Goal: Task Accomplishment & Management: Use online tool/utility

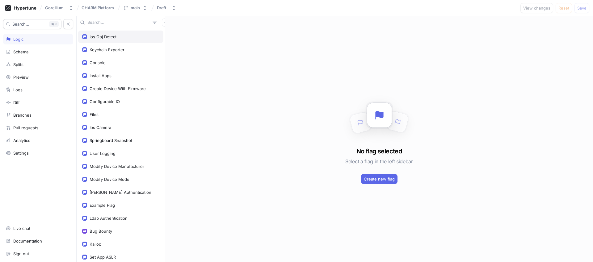
click at [109, 37] on div "Ios Obj Detect" at bounding box center [103, 36] width 27 height 5
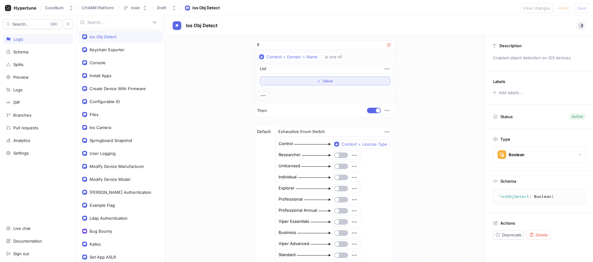
click at [312, 79] on button "＋ Value" at bounding box center [325, 80] width 131 height 9
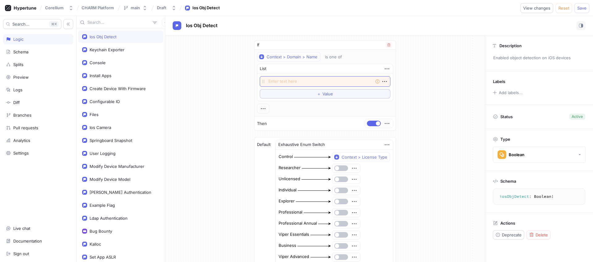
click at [310, 78] on textarea at bounding box center [325, 81] width 131 height 11
type textarea "x"
type textarea "ka"
type textarea "x"
type textarea "kas"
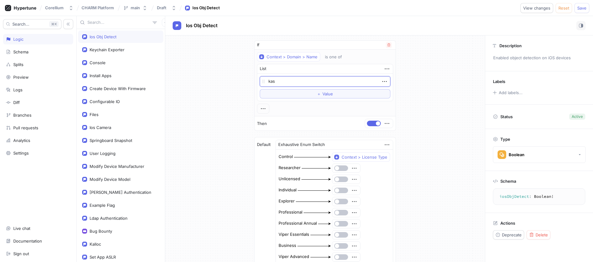
type textarea "x"
type textarea "[PERSON_NAME]"
type textarea "x"
type textarea "kaseye"
type textarea "x"
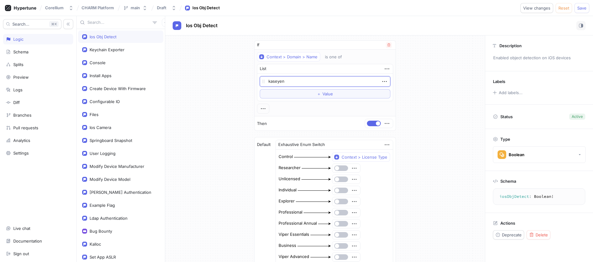
type textarea "kaseyent"
type textarea "x"
type textarea "kaseyente"
type textarea "x"
type textarea "kaseyenterp"
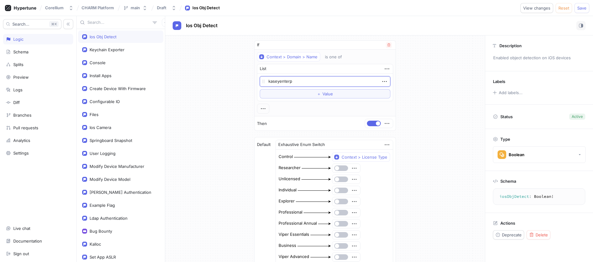
type textarea "x"
type textarea "kaseyenterpr"
type textarea "x"
type textarea "kaseyenterpris"
type textarea "x"
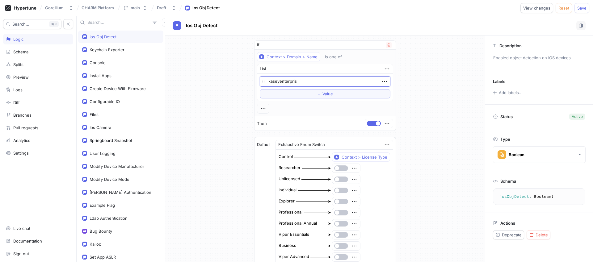
type textarea "kaseyenterprise"
type textarea "x"
type textarea "kaseyenterprise."
type textarea "x"
type textarea "kaseyenterprise."
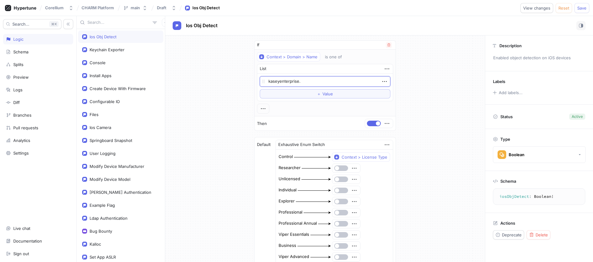
click at [312, 82] on textarea "kaseyenterprise." at bounding box center [325, 81] width 131 height 11
paste textarea "[URL][DOMAIN_NAME]"
type textarea "x"
type textarea "kaseyenterprisehttps://[DOMAIN_NAME][URL]"
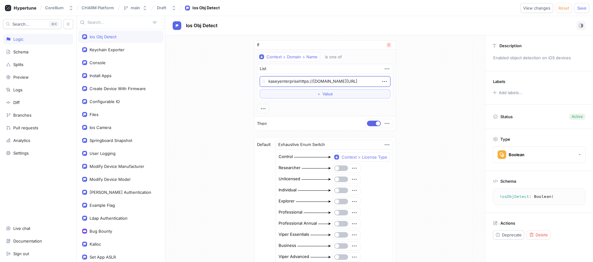
type textarea "x"
type textarea "kaseyenterprisehttps://[DOMAIN_NAME][URL]"
drag, startPoint x: 310, startPoint y: 81, endPoint x: 251, endPoint y: 81, distance: 59.0
click at [251, 81] on div "If Context > Domain > Name is one of List kaseyenterprisehttps://[DOMAIN_NAME][…" at bounding box center [325, 218] width 152 height 364
type textarea "x"
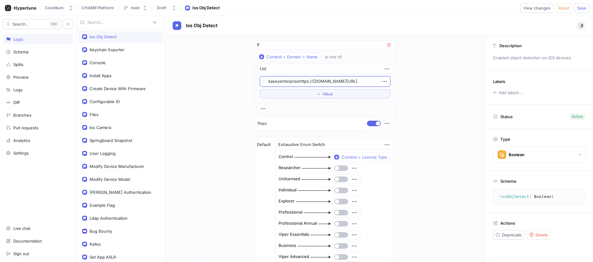
type textarea "[DOMAIN_NAME][URL]"
click at [343, 78] on textarea "[DOMAIN_NAME][URL]" at bounding box center [325, 81] width 131 height 11
click at [343, 81] on textarea "[DOMAIN_NAME][URL]" at bounding box center [325, 81] width 131 height 11
type textarea "x"
type textarea "kaseyvanhise.corellium.u"
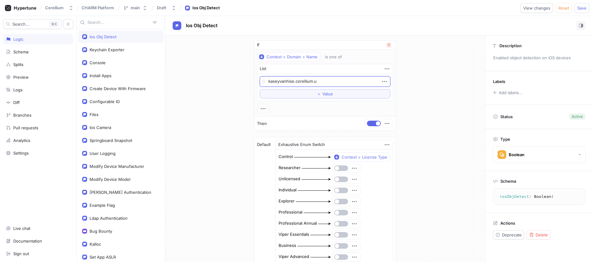
type textarea "x"
type textarea "kaseyvanhise.corellium."
type textarea "x"
type textarea "kaseyvanhise.corellium.u"
type textarea "x"
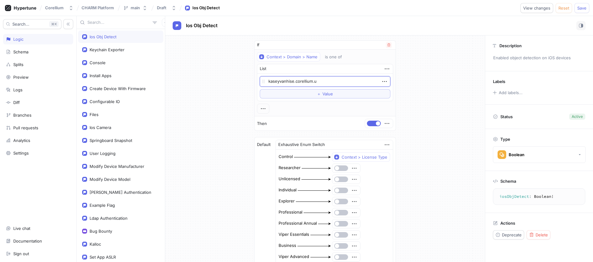
type textarea "[DOMAIN_NAME]"
type textarea "x"
type textarea "[DOMAIN_NAME]"
click at [454, 88] on div "If Context > Domain > Name is one of List [DOMAIN_NAME] To pick up a draggable …" at bounding box center [325, 218] width 320 height 364
click at [579, 10] on span "Save" at bounding box center [581, 8] width 9 height 4
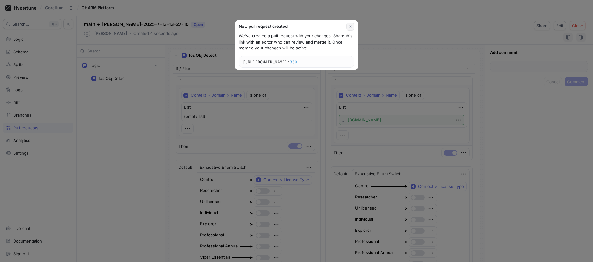
click at [0, 0] on icon "button" at bounding box center [0, 0] width 0 height 0
click at [393, 36] on div "New pull request created We've created a pull request with your changes. Share …" at bounding box center [296, 131] width 593 height 262
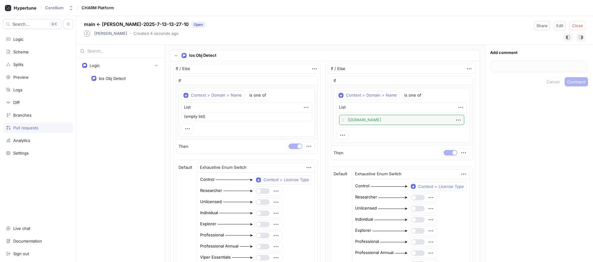
click at [349, 26] on div "main ← [PERSON_NAME]-2025-7-13-13-27-10 Open [PERSON_NAME] ‧ Created 4 seconds …" at bounding box center [335, 30] width 517 height 29
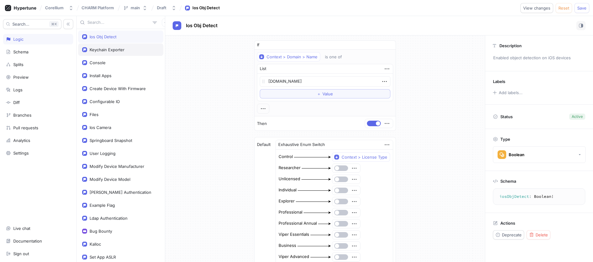
click at [118, 52] on div "Keychain Exporter" at bounding box center [120, 50] width 85 height 12
type textarea "x"
type textarea "keychainExporter: Boolean!"
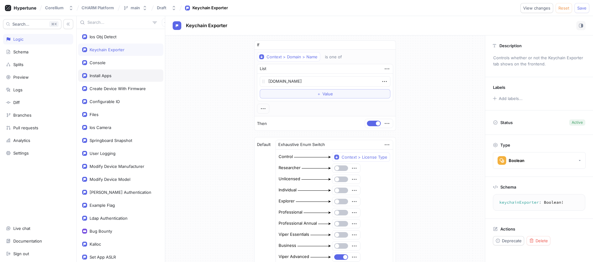
click at [110, 80] on div "Install Apps" at bounding box center [120, 76] width 85 height 12
type textarea "x"
type textarea "installApps: Boolean!"
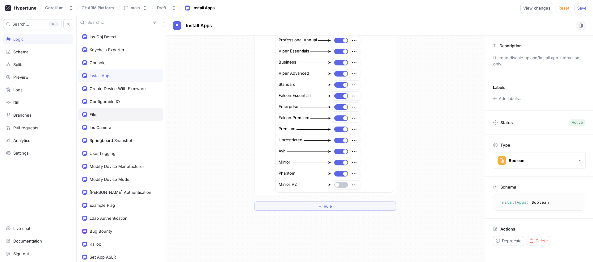
scroll to position [153, 0]
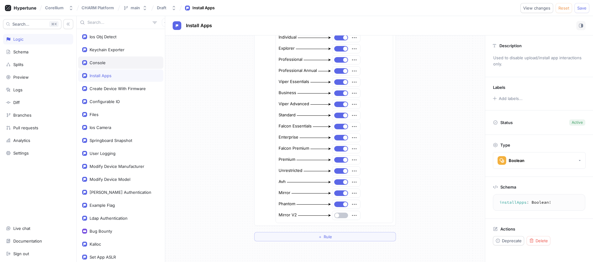
click at [115, 64] on div "Console" at bounding box center [120, 62] width 77 height 5
type textarea "x"
type textarea "console: Console!"
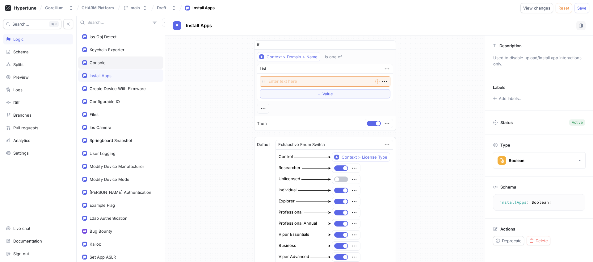
type textarea "x"
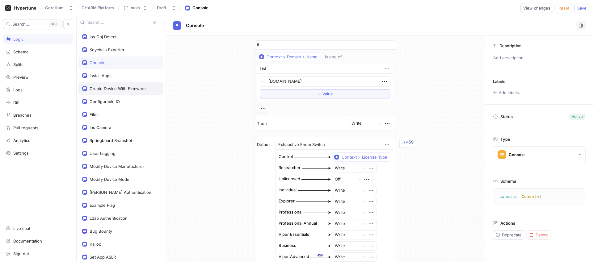
click at [120, 85] on div "Create Device With Firmware" at bounding box center [120, 88] width 85 height 12
type textarea "createDeviceWithFirmware: Boolean!"
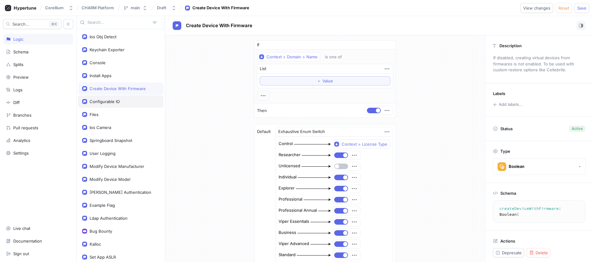
click at [125, 104] on div "Configurable IO" at bounding box center [120, 101] width 77 height 5
type textarea "x"
type textarea "configurableIO: Boolean!"
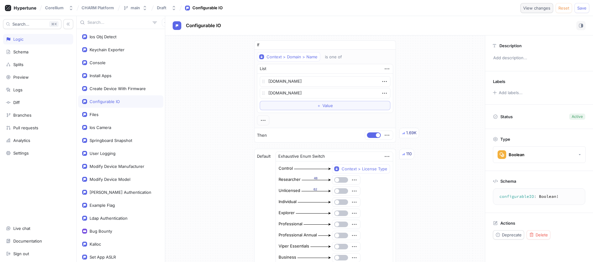
click at [536, 7] on span "View changes" at bounding box center [536, 8] width 27 height 4
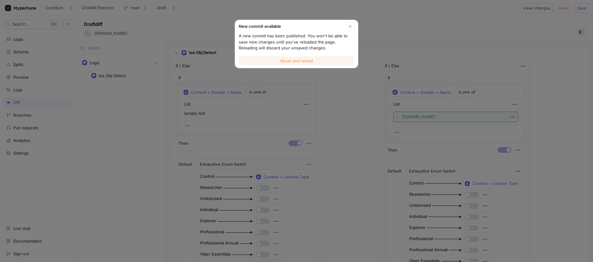
click at [293, 59] on span "Reset and reload" at bounding box center [296, 61] width 32 height 4
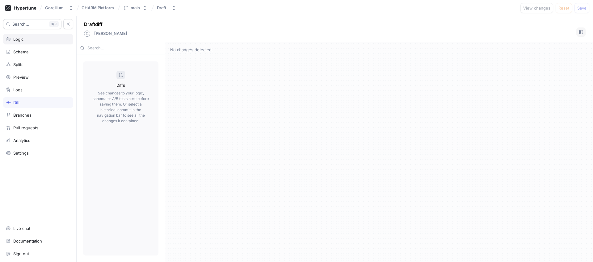
click at [28, 39] on div "Logic" at bounding box center [38, 39] width 65 height 5
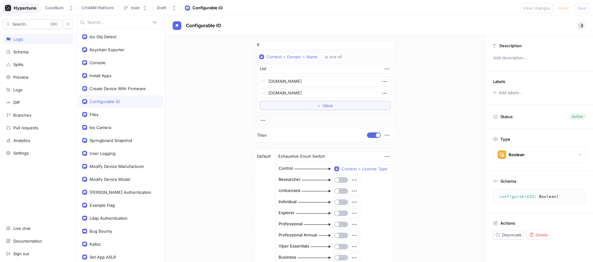
click at [21, 5] on icon at bounding box center [21, 8] width 32 height 6
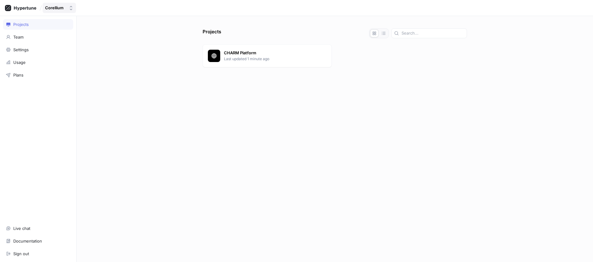
click at [54, 8] on div "Corellium" at bounding box center [54, 7] width 19 height 5
click at [68, 42] on span "Corellium" at bounding box center [81, 42] width 52 height 5
click at [41, 35] on div "Team" at bounding box center [38, 37] width 65 height 5
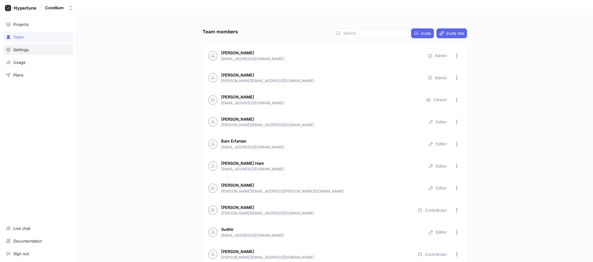
click at [44, 48] on div "Settings" at bounding box center [38, 49] width 65 height 5
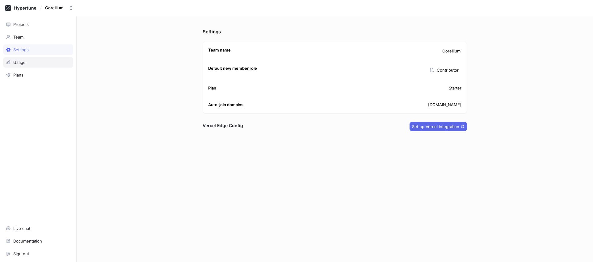
click at [41, 64] on div "Usage" at bounding box center [38, 62] width 65 height 5
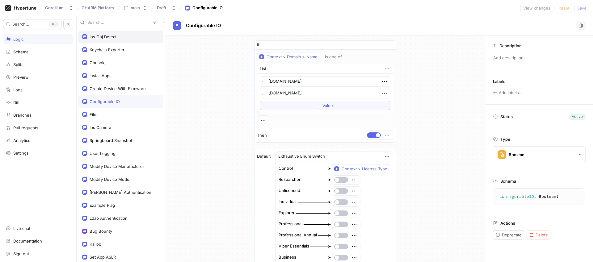
click at [116, 35] on div "Ios Obj Detect" at bounding box center [120, 36] width 77 height 5
type textarea "x"
type textarea "iosObjDetect: Boolean!"
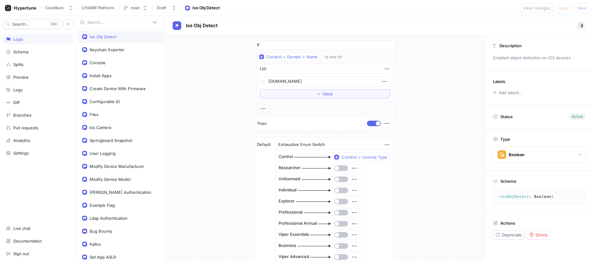
type textarea "x"
